Goal: Find specific page/section: Find specific page/section

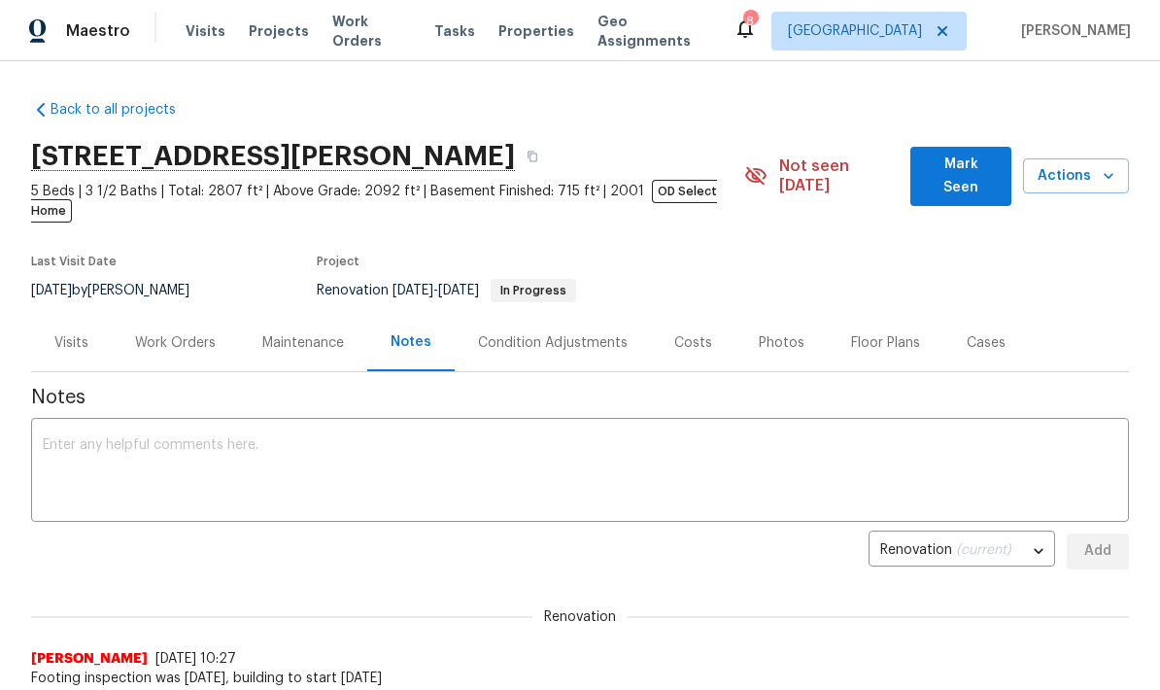
scroll to position [1, 0]
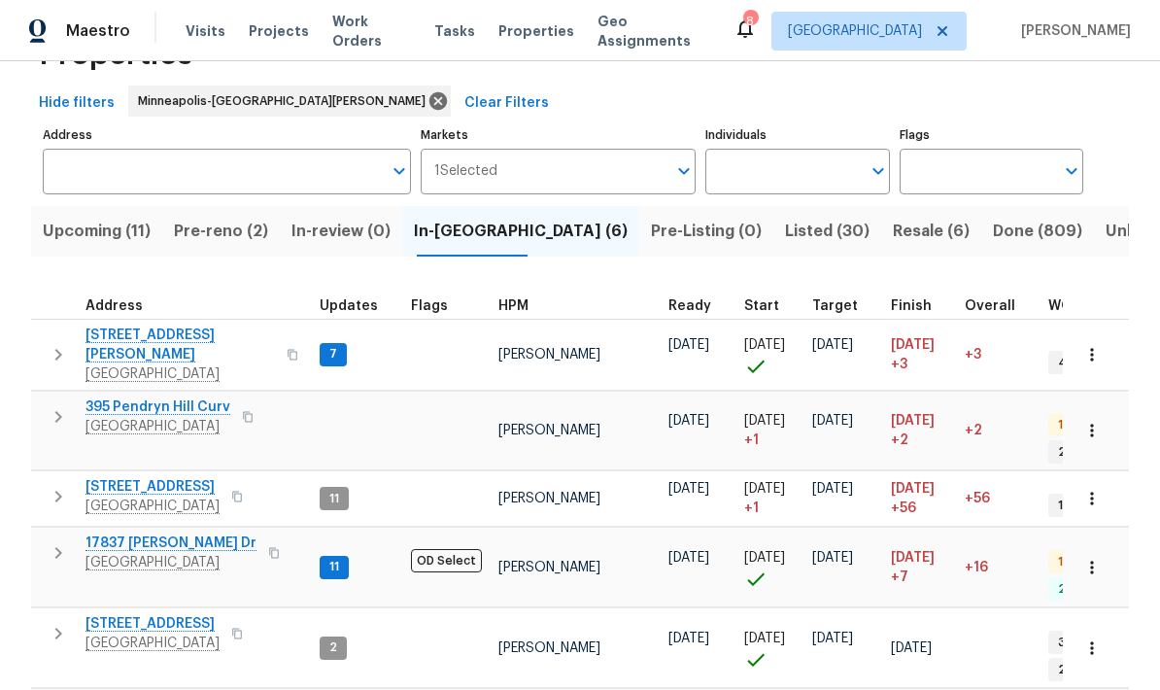
click at [85, 173] on input "Address" at bounding box center [212, 172] width 339 height 46
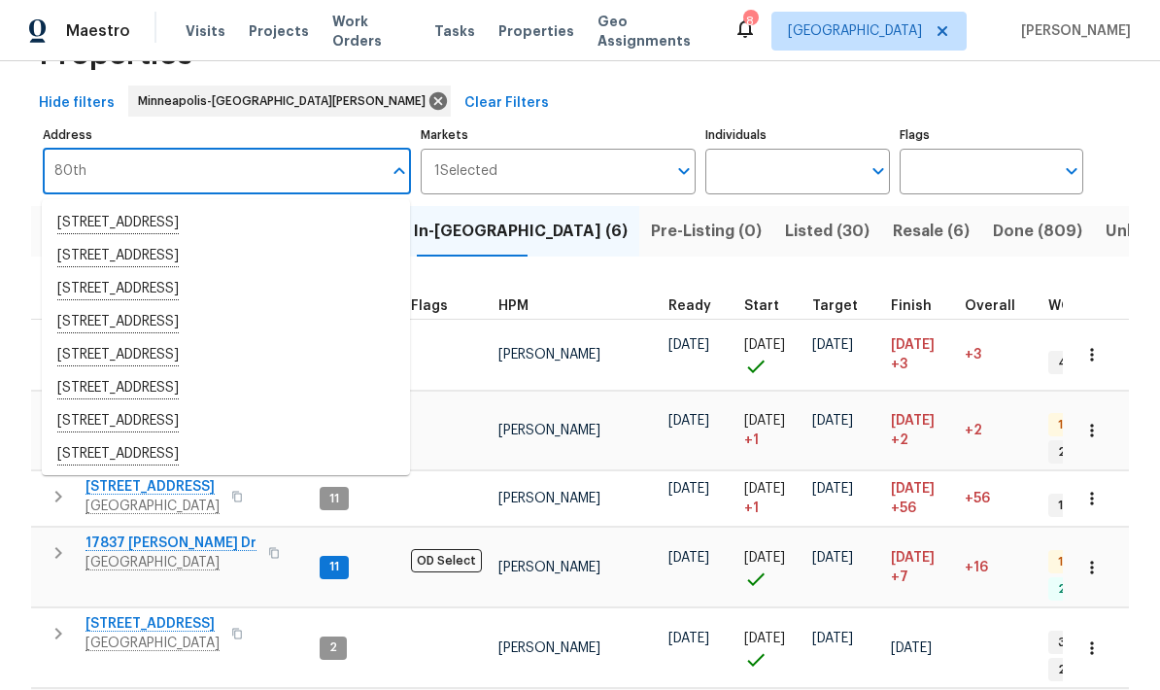
click at [52, 175] on input "80th" at bounding box center [212, 172] width 339 height 46
click at [125, 175] on input "80th" at bounding box center [212, 172] width 339 height 46
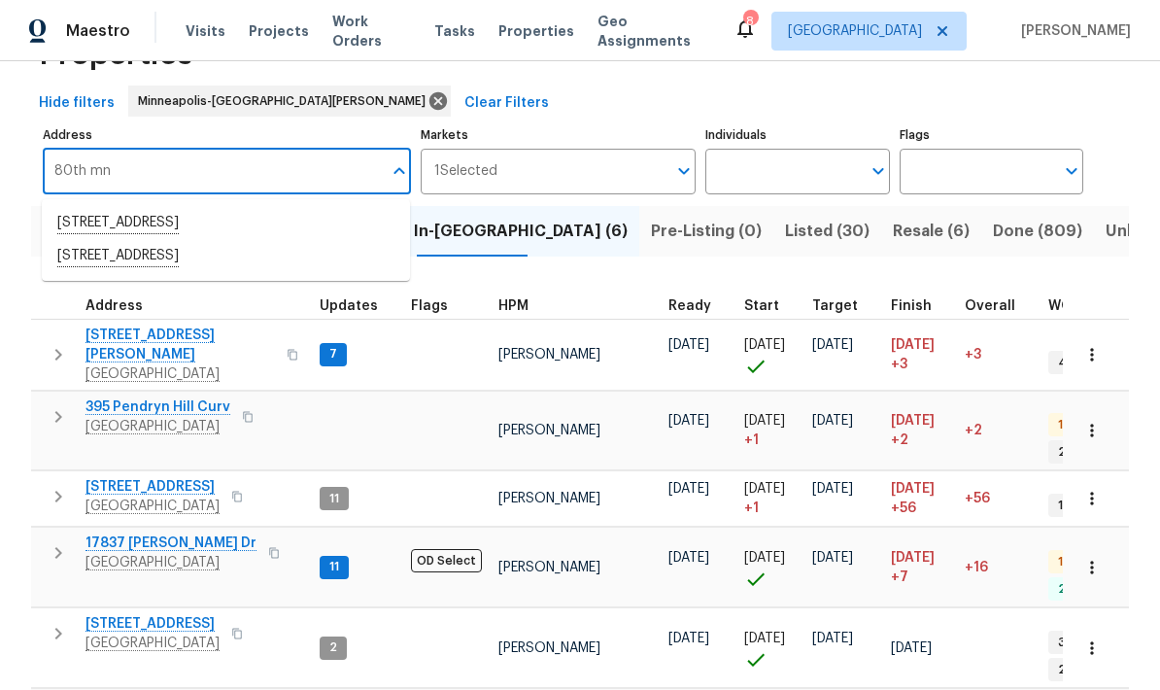
type input "80th mn"
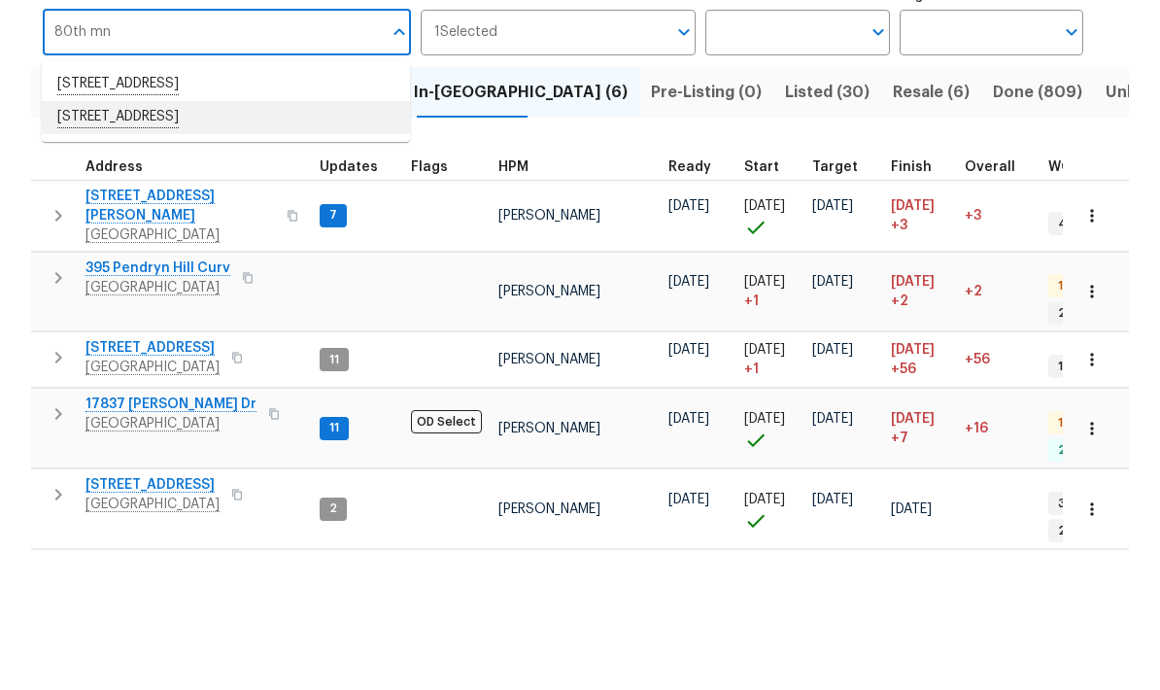
click at [102, 240] on li "8337 80th St S Cottage Grove MN 55016" at bounding box center [226, 256] width 368 height 33
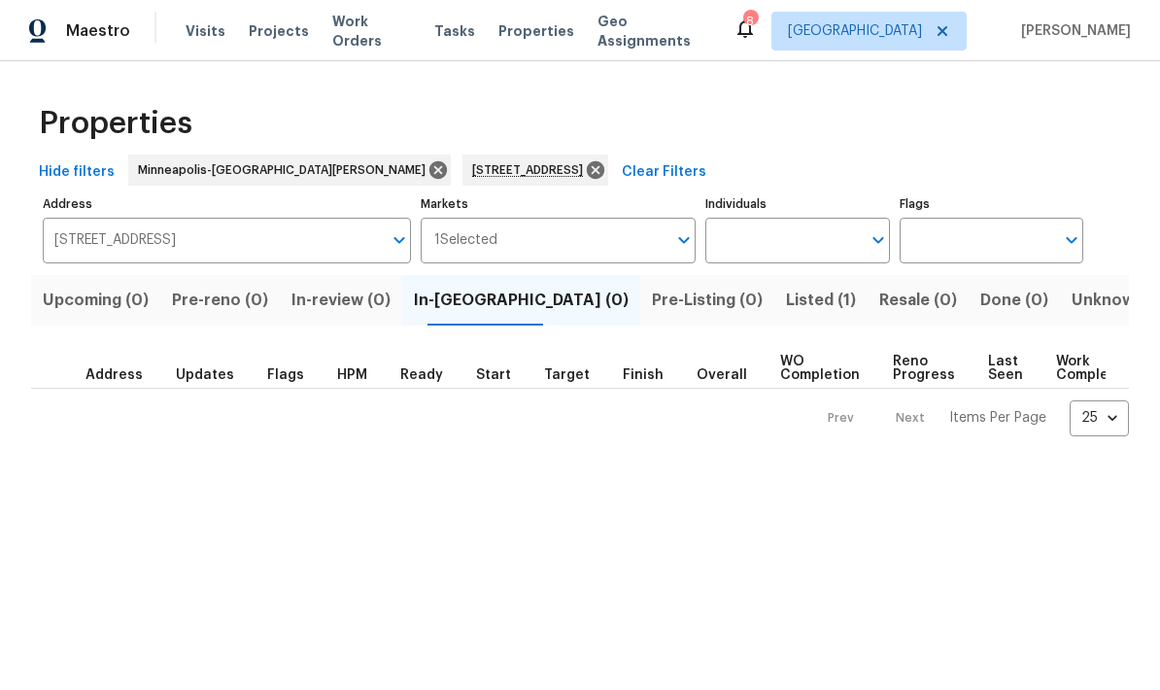
click at [786, 309] on span "Listed (1)" at bounding box center [821, 300] width 70 height 27
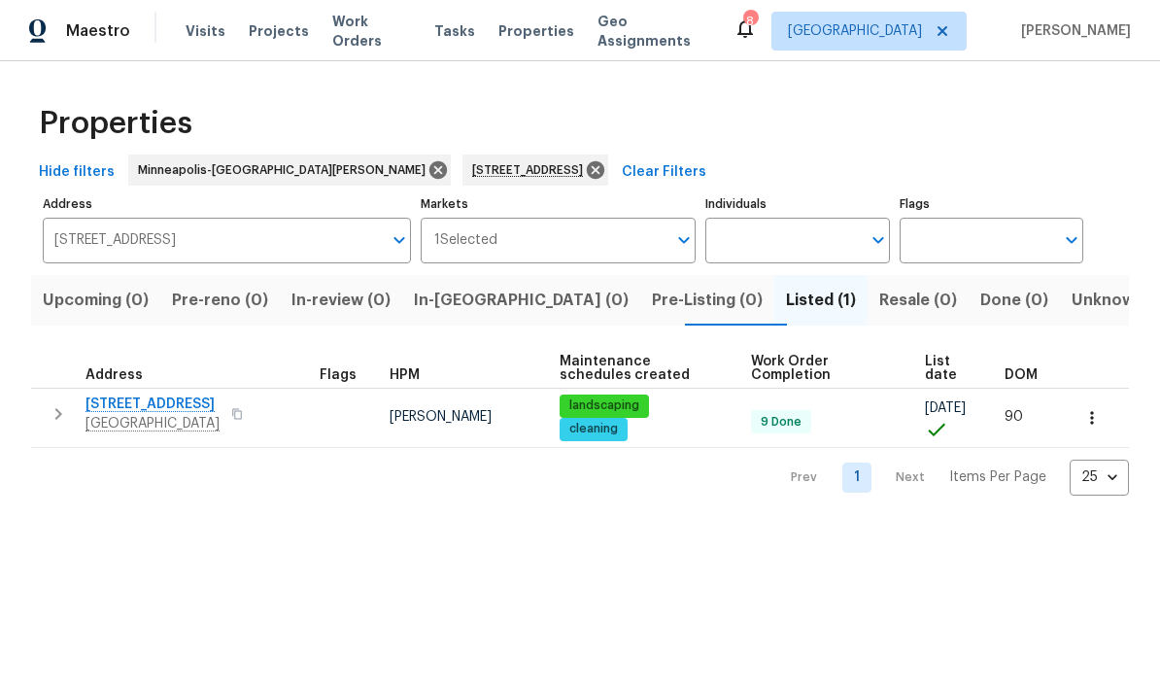
click at [117, 413] on span "[STREET_ADDRESS]" at bounding box center [153, 403] width 134 height 19
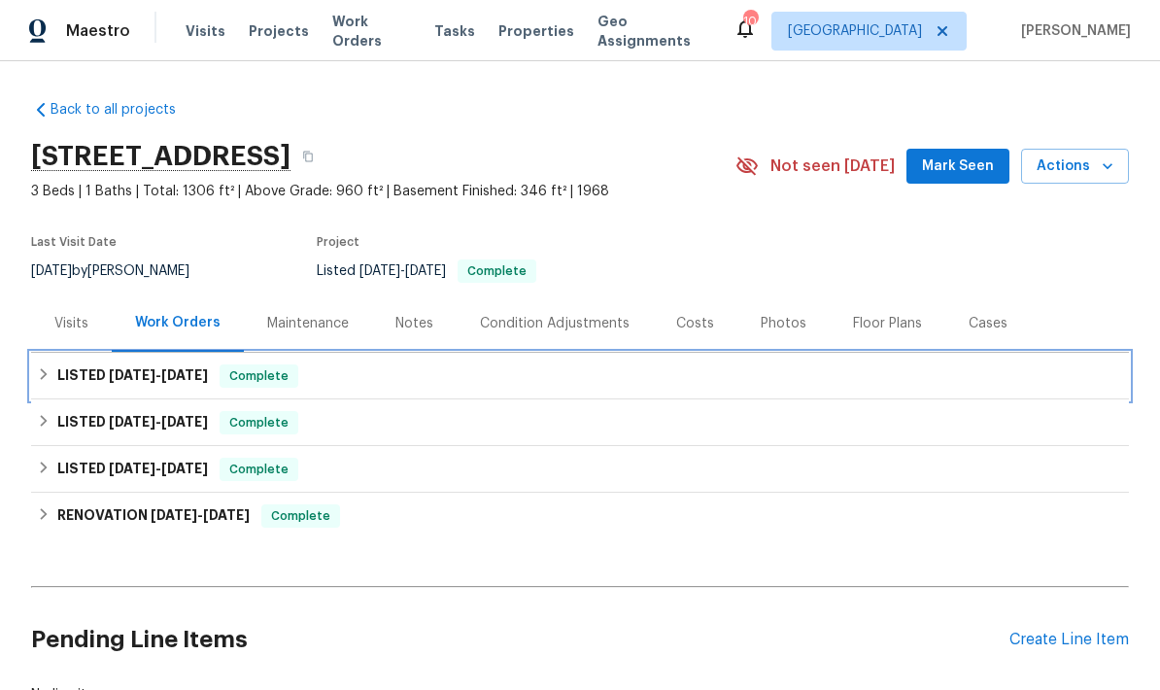
click at [73, 380] on h6 "LISTED [DATE] - [DATE]" at bounding box center [132, 375] width 151 height 23
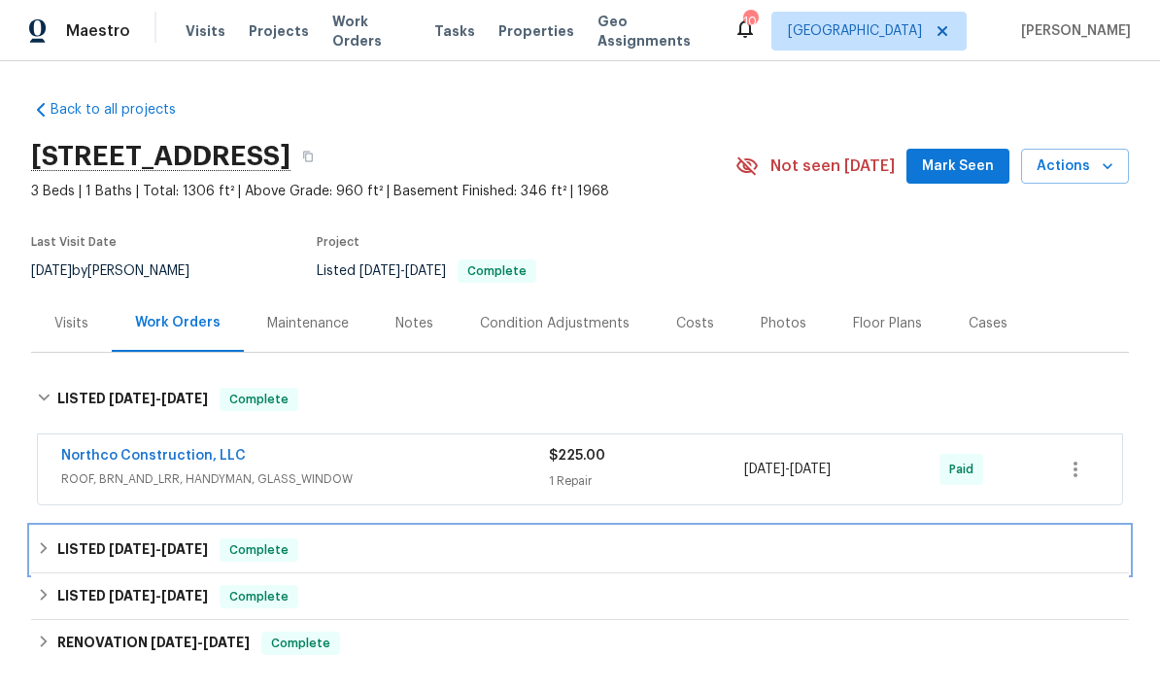
click at [84, 547] on h6 "LISTED [DATE] - [DATE]" at bounding box center [132, 549] width 151 height 23
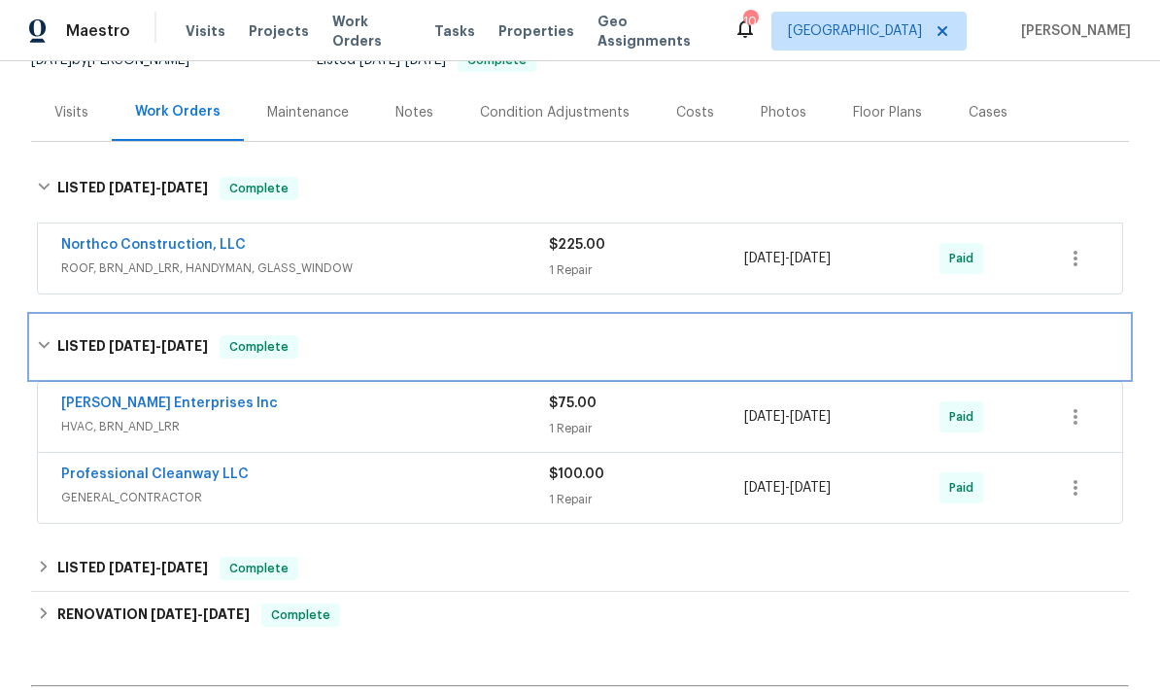
scroll to position [232, 0]
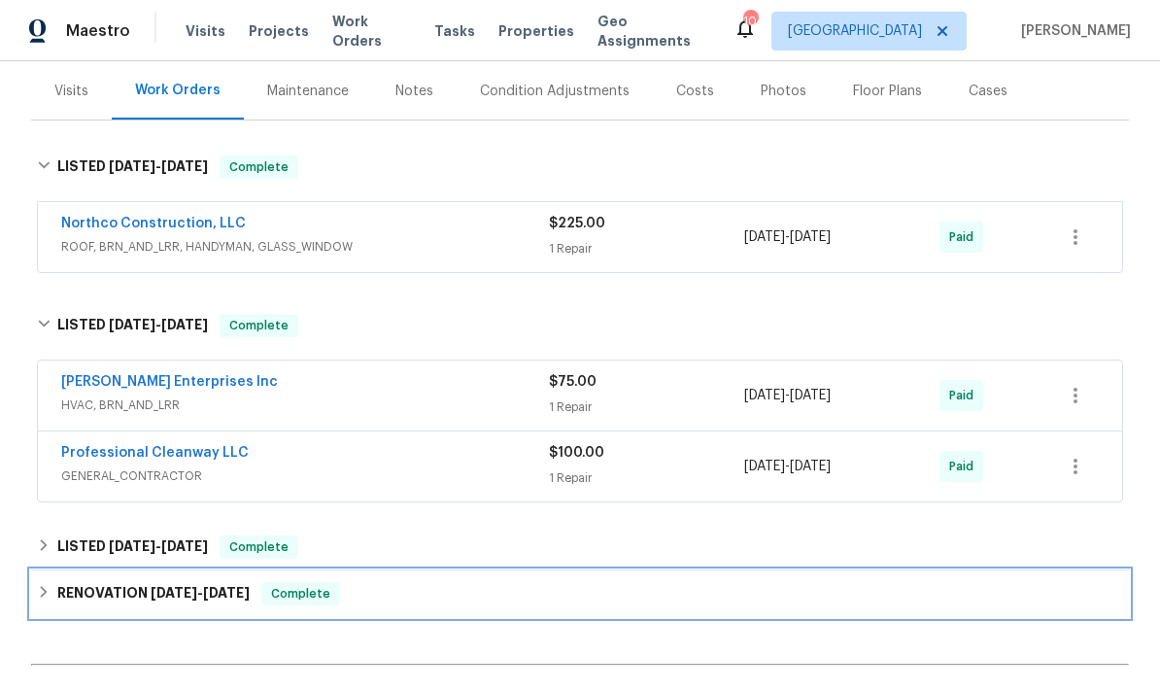
click at [80, 598] on h6 "RENOVATION [DATE] - [DATE]" at bounding box center [153, 593] width 192 height 23
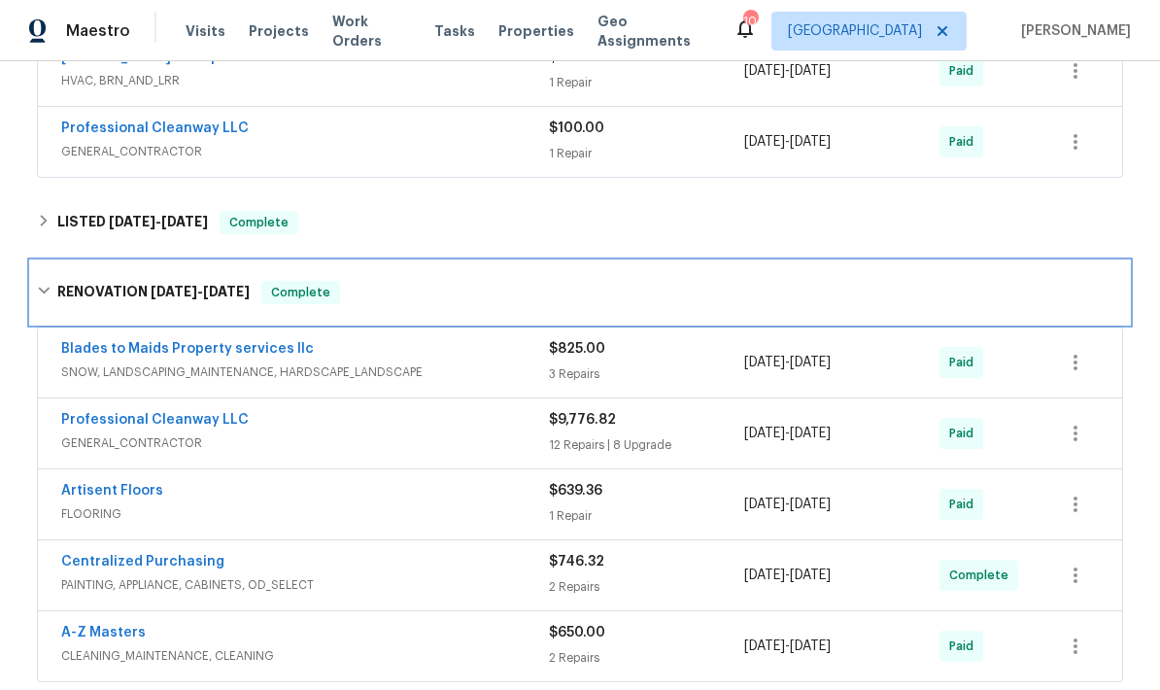
scroll to position [563, 0]
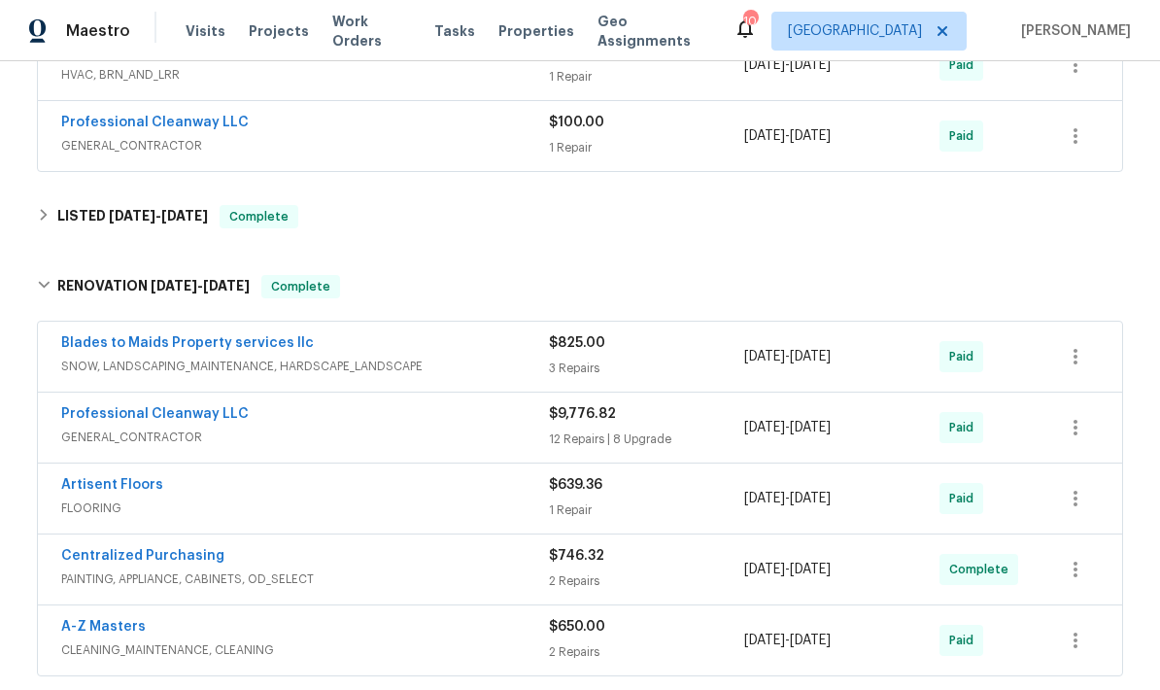
click at [108, 348] on link "Blades to Maids Property services llc" at bounding box center [187, 343] width 253 height 14
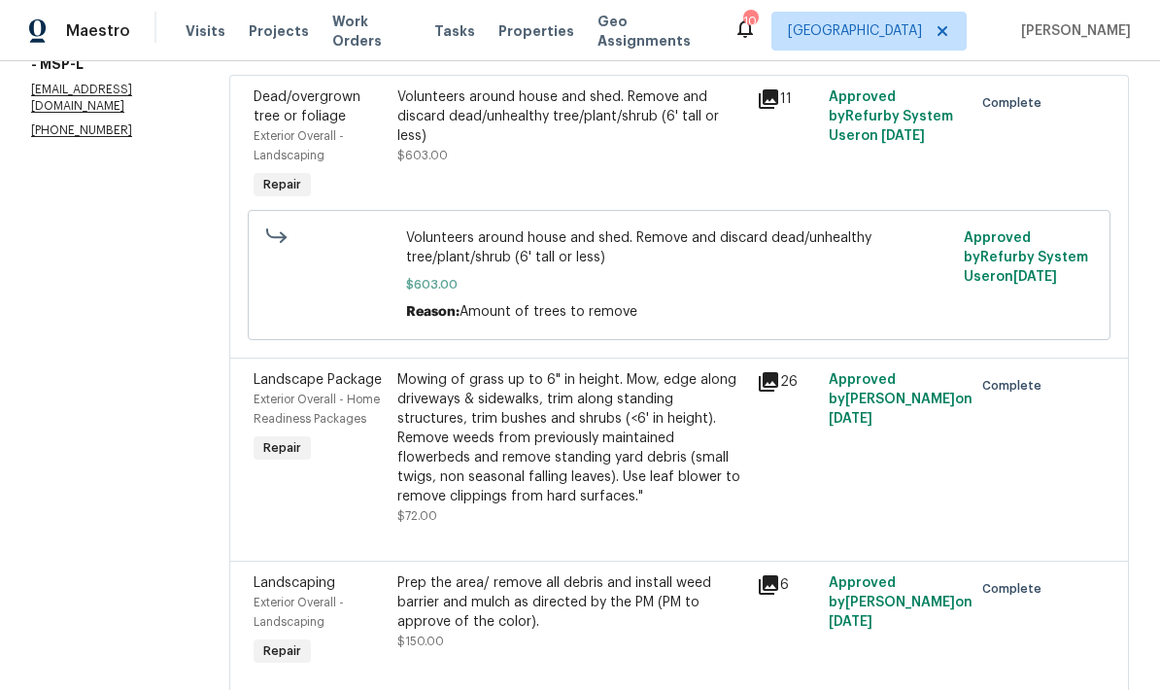
scroll to position [297, 0]
click at [484, 611] on div "Prep the area/ remove all debris and install weed barrier and mulch as directed…" at bounding box center [571, 603] width 348 height 58
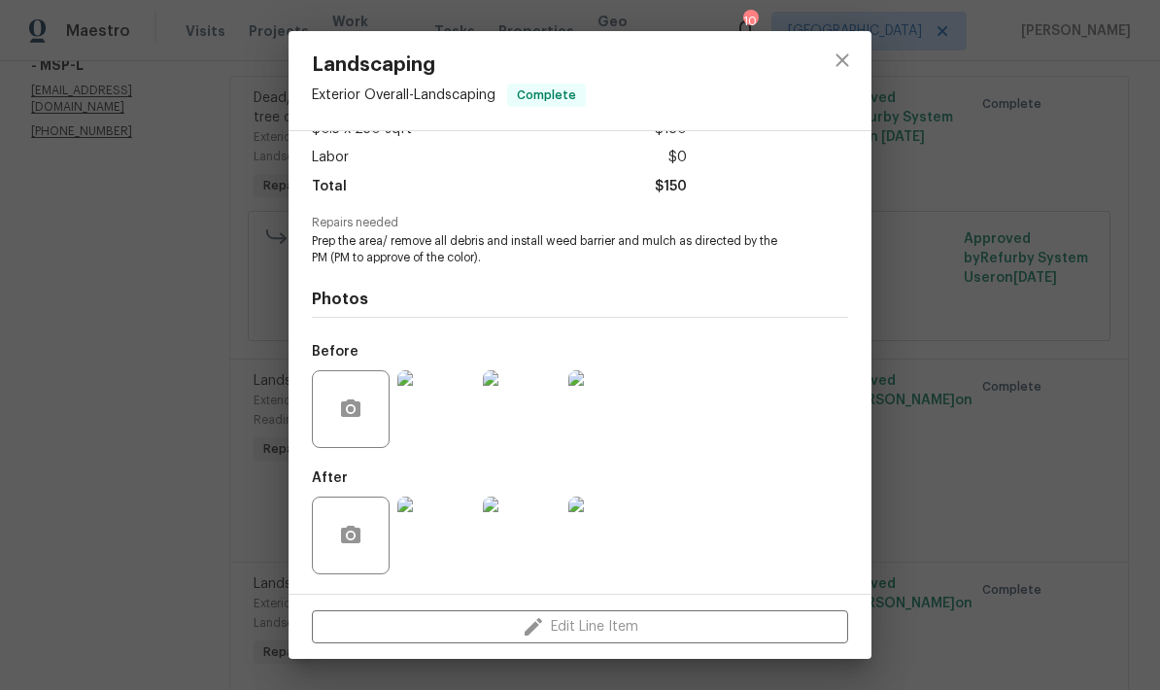
scroll to position [128, 0]
click at [836, 53] on icon "close" at bounding box center [842, 60] width 23 height 23
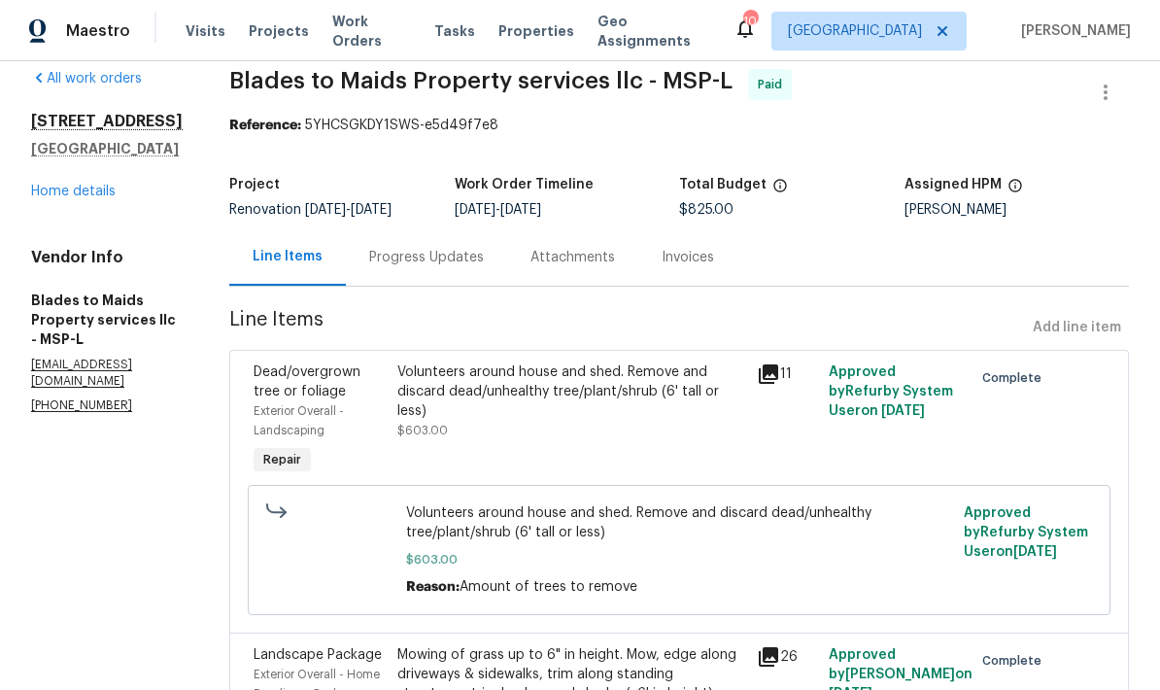
scroll to position [22, 0]
click at [429, 394] on div "Volunteers around house and shed. Remove and discard dead/unhealthy tree/plant/…" at bounding box center [571, 392] width 348 height 58
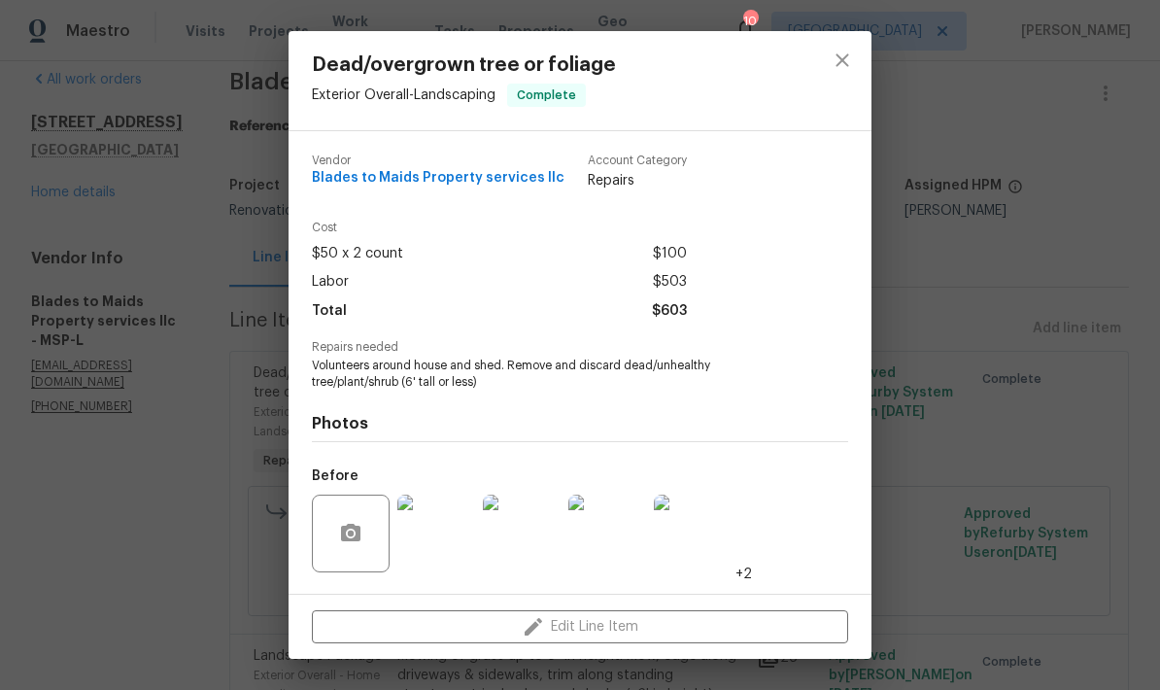
click at [424, 545] on img at bounding box center [436, 534] width 78 height 78
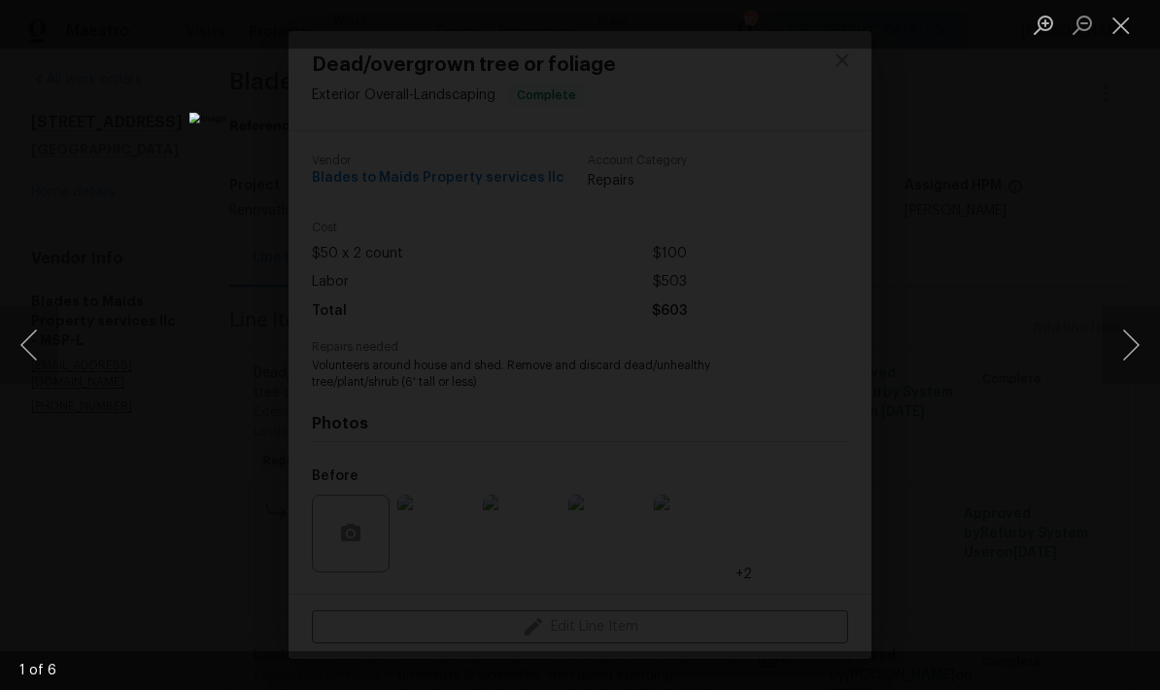
click at [1137, 349] on button "Next image" at bounding box center [1131, 345] width 58 height 78
click at [1126, 345] on button "Next image" at bounding box center [1131, 345] width 58 height 78
click at [1126, 343] on button "Next image" at bounding box center [1131, 345] width 58 height 78
click at [1123, 343] on button "Next image" at bounding box center [1131, 345] width 58 height 78
click at [1123, 352] on button "Next image" at bounding box center [1131, 345] width 58 height 78
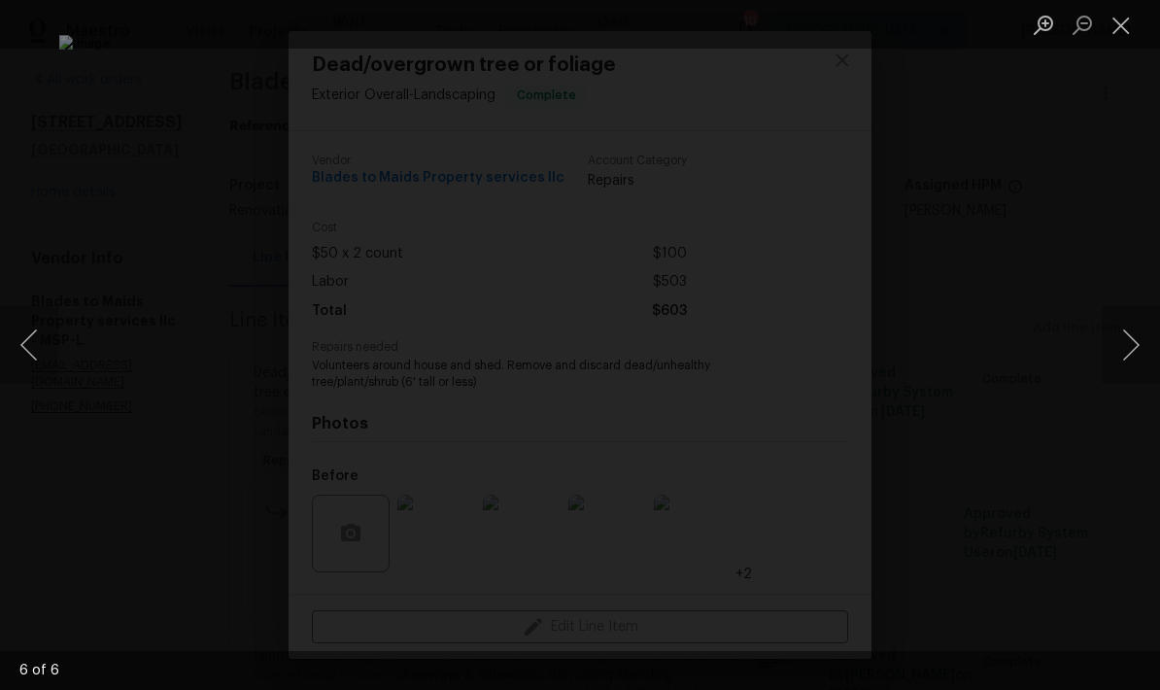
click at [1120, 15] on button "Close lightbox" at bounding box center [1121, 25] width 39 height 34
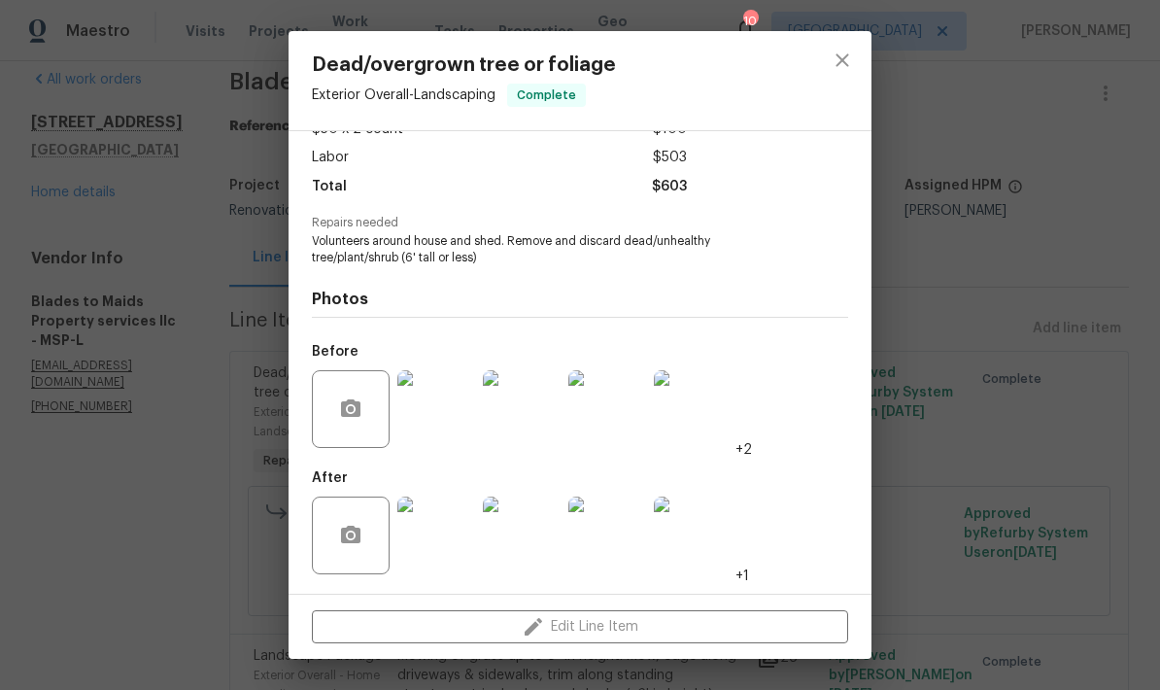
scroll to position [128, 0]
click at [429, 541] on img at bounding box center [436, 536] width 78 height 78
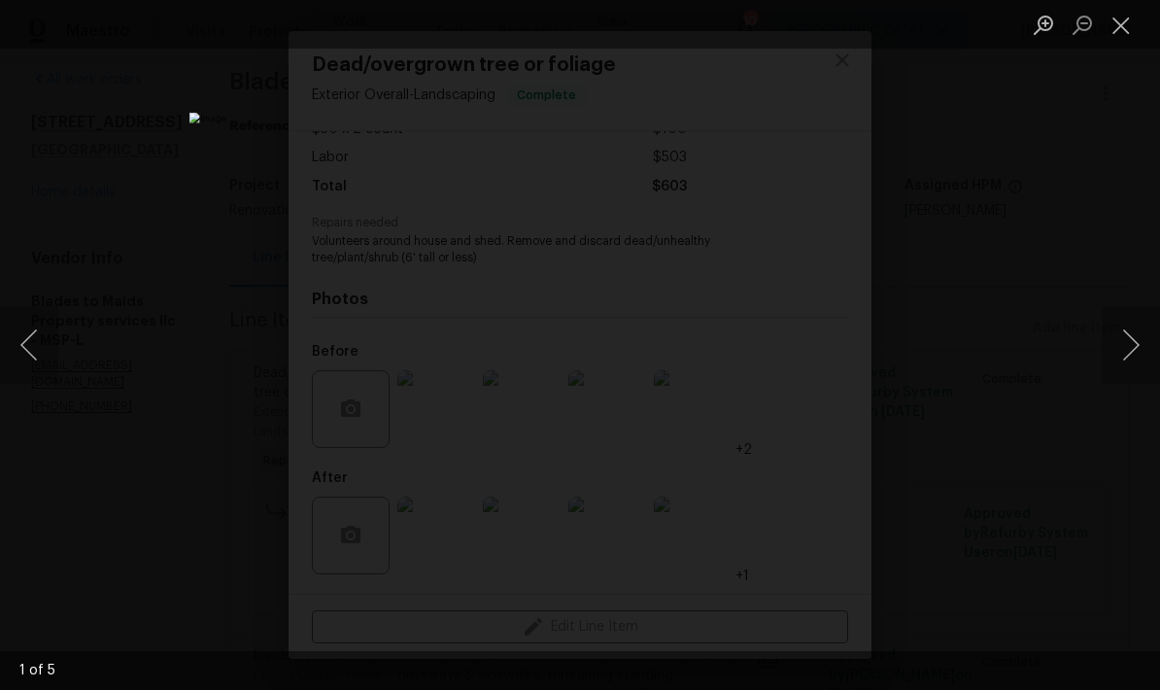
click at [1119, 341] on button "Next image" at bounding box center [1131, 345] width 58 height 78
click at [1130, 342] on button "Next image" at bounding box center [1131, 345] width 58 height 78
click at [1118, 367] on button "Next image" at bounding box center [1131, 345] width 58 height 78
click at [1124, 349] on button "Next image" at bounding box center [1131, 345] width 58 height 78
click at [1134, 333] on button "Next image" at bounding box center [1131, 345] width 58 height 78
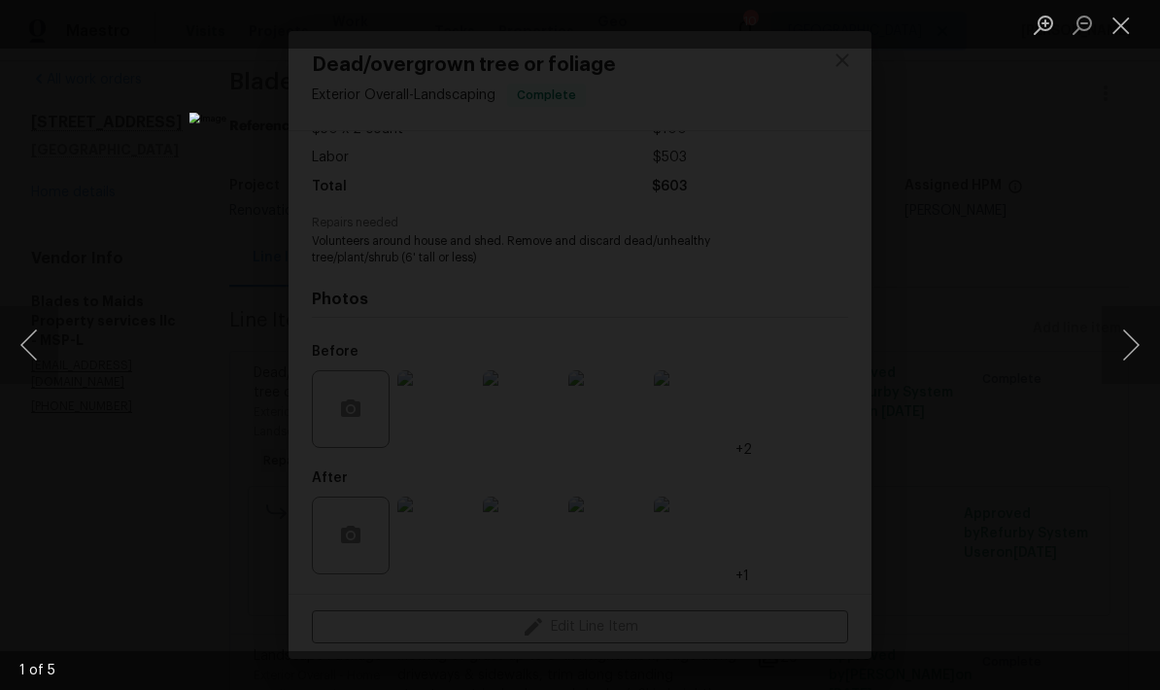
click at [1127, 350] on button "Next image" at bounding box center [1131, 345] width 58 height 78
click at [1133, 353] on button "Next image" at bounding box center [1131, 345] width 58 height 78
click at [1117, 19] on button "Close lightbox" at bounding box center [1121, 25] width 39 height 34
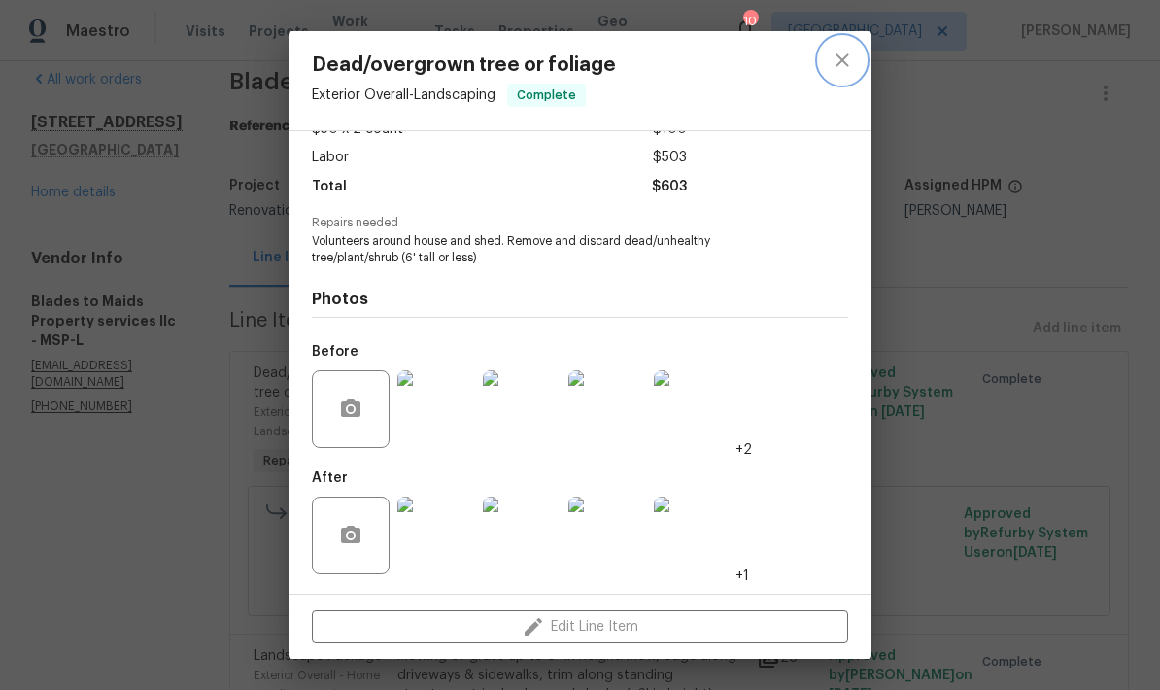
click at [828, 60] on button "close" at bounding box center [842, 60] width 47 height 47
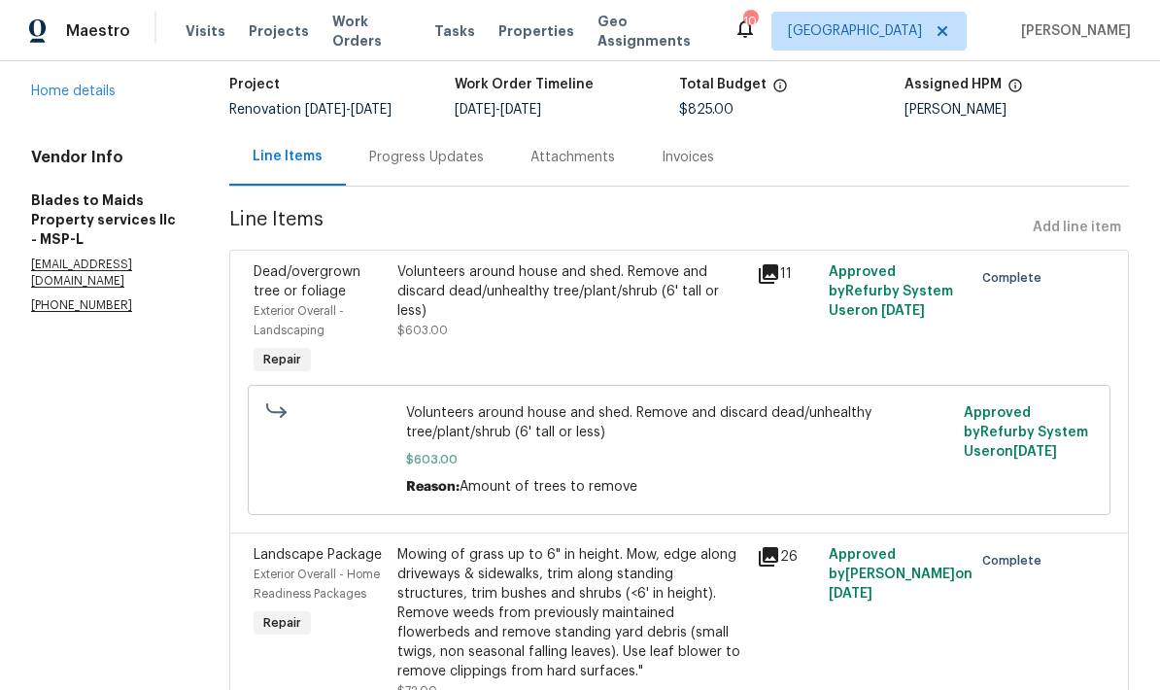
scroll to position [130, 0]
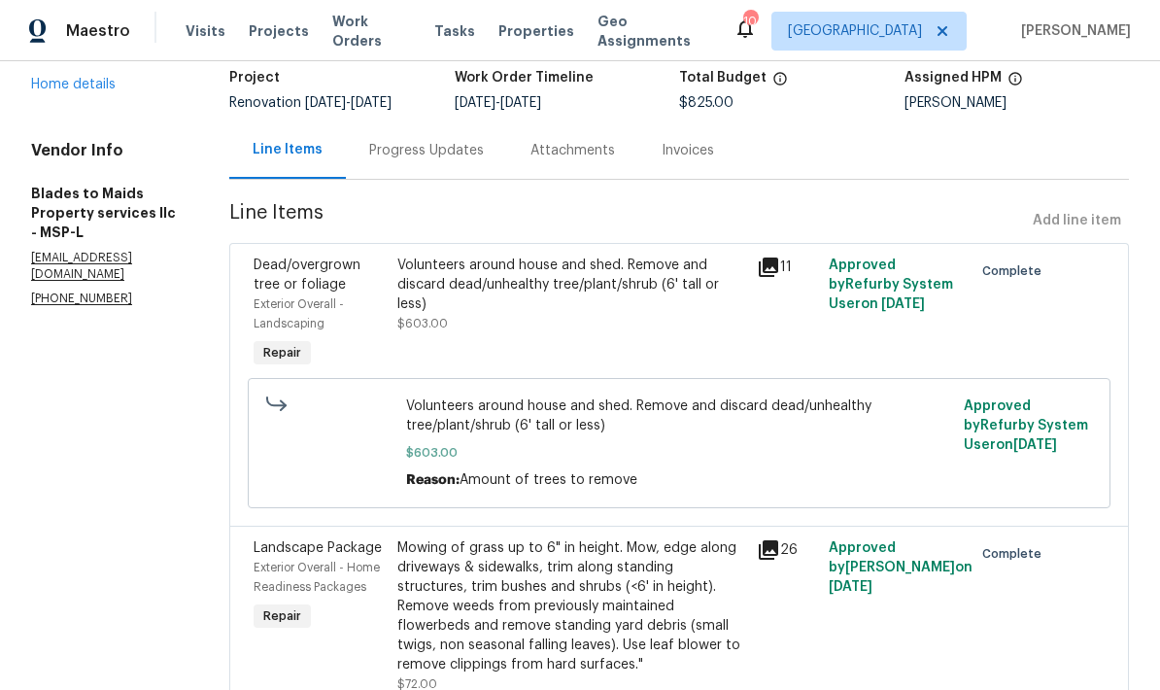
click at [52, 91] on link "Home details" at bounding box center [73, 85] width 85 height 14
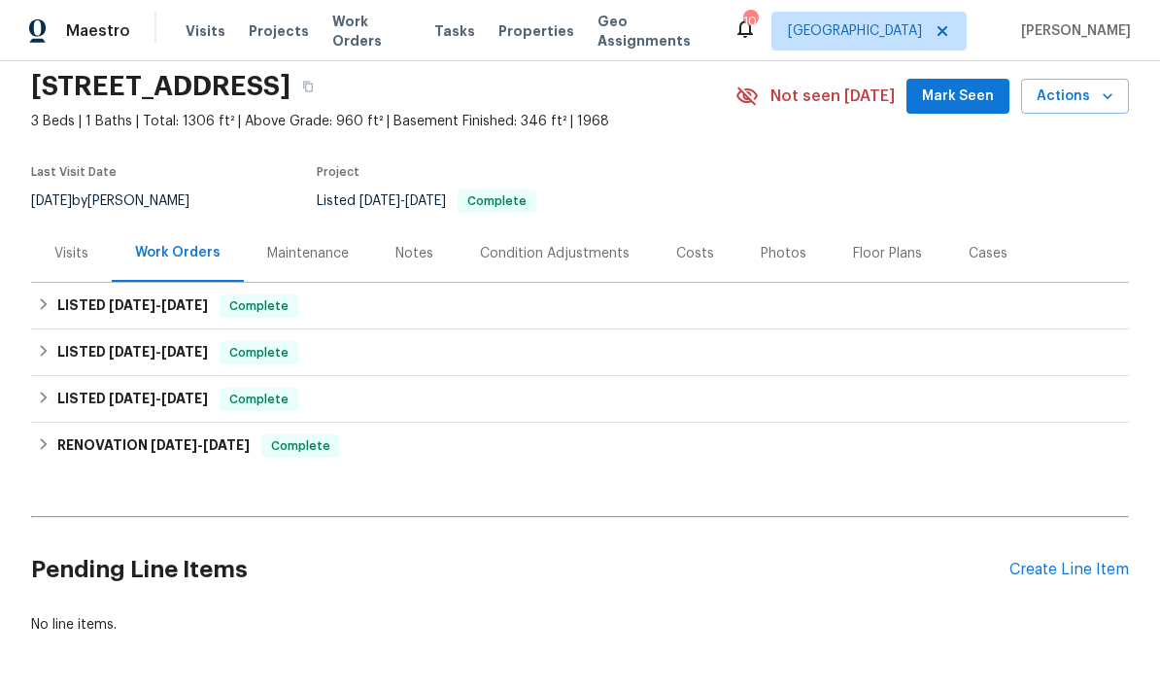
scroll to position [68, 0]
